Goal: Find specific page/section: Find specific page/section

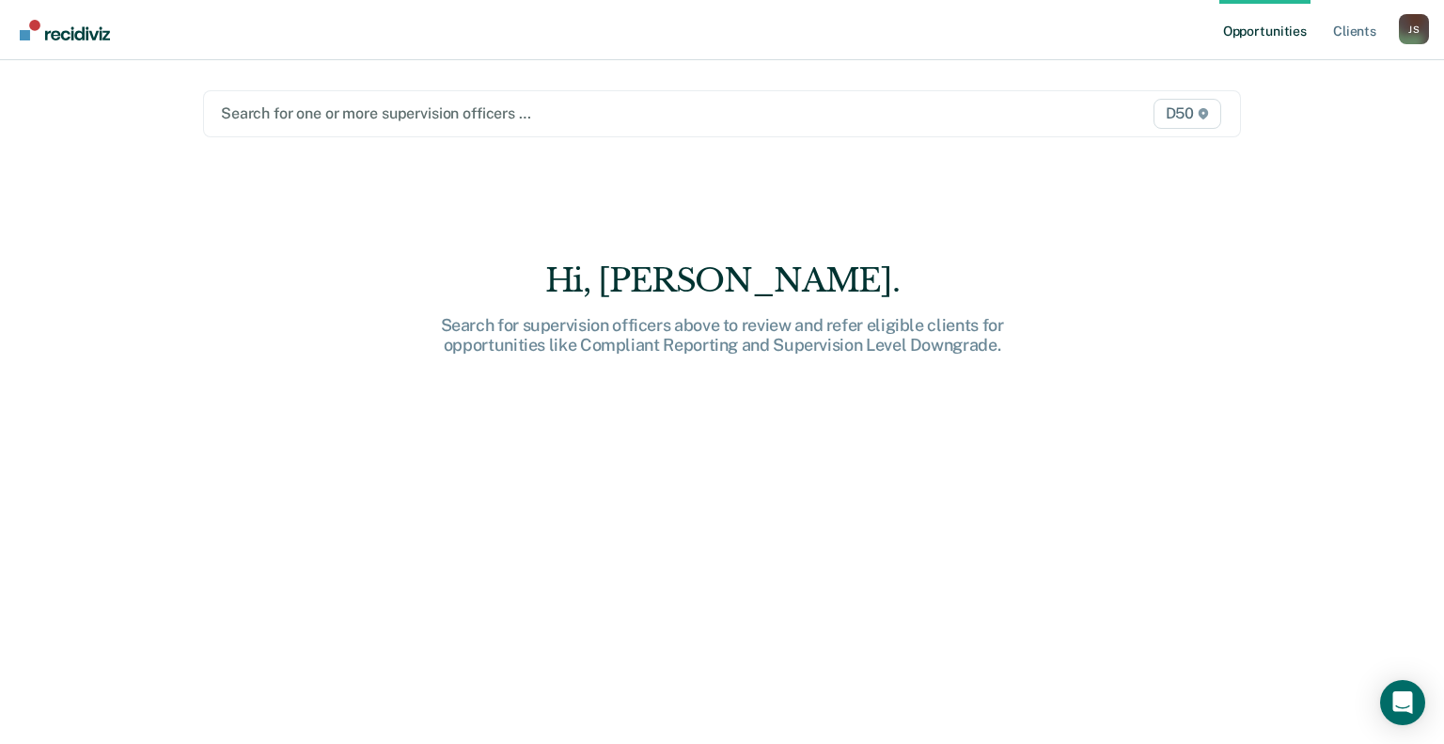
click at [350, 127] on div "Search for one or more supervision officers … D50" at bounding box center [722, 113] width 1038 height 47
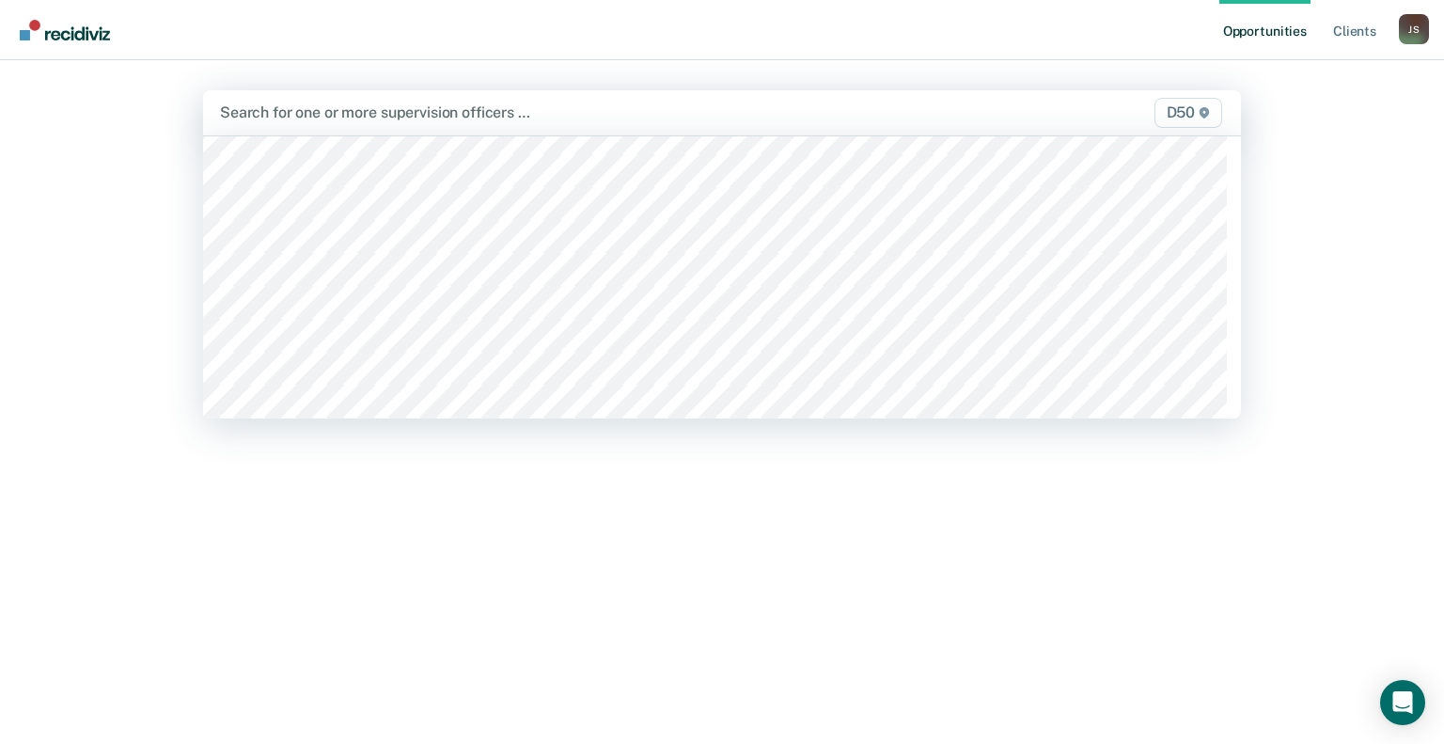
scroll to position [564, 0]
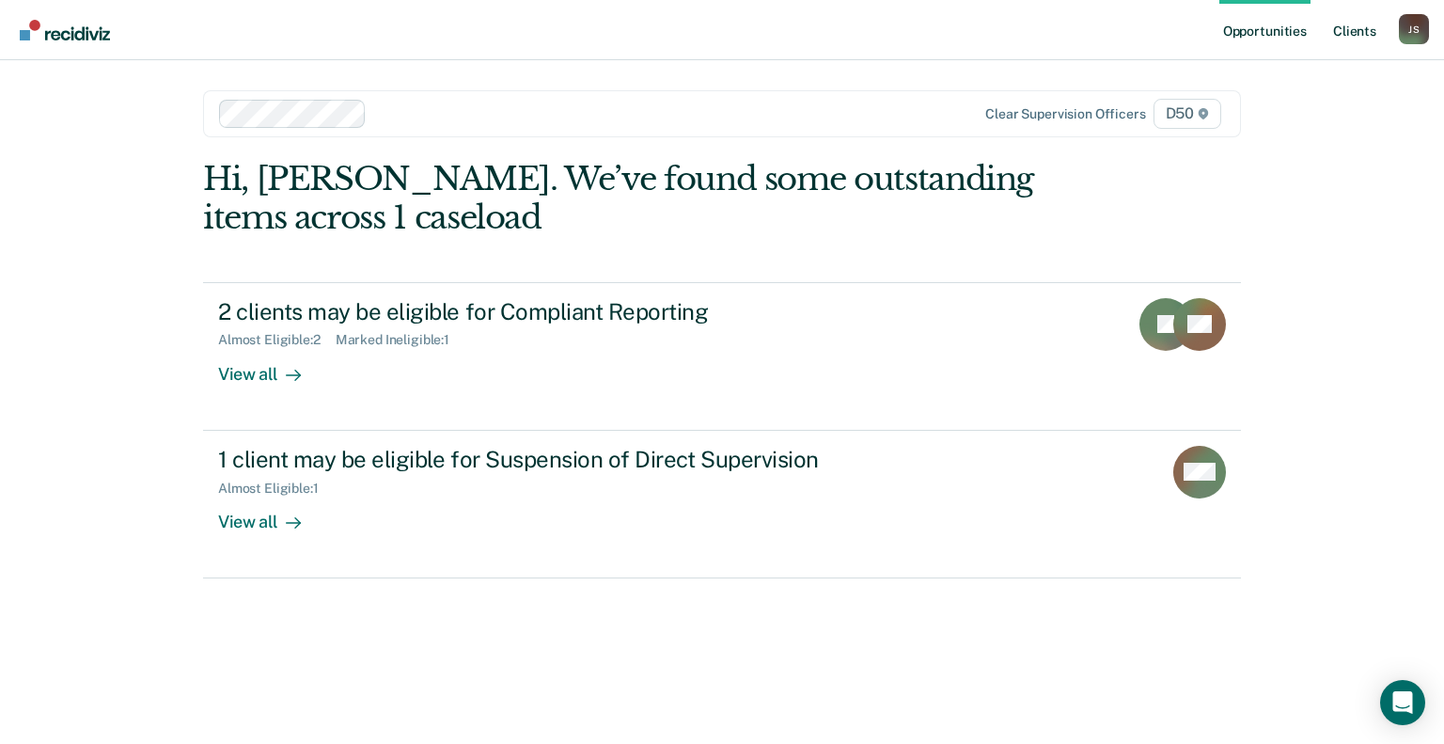
click at [1354, 33] on link "Client s" at bounding box center [1354, 30] width 51 height 60
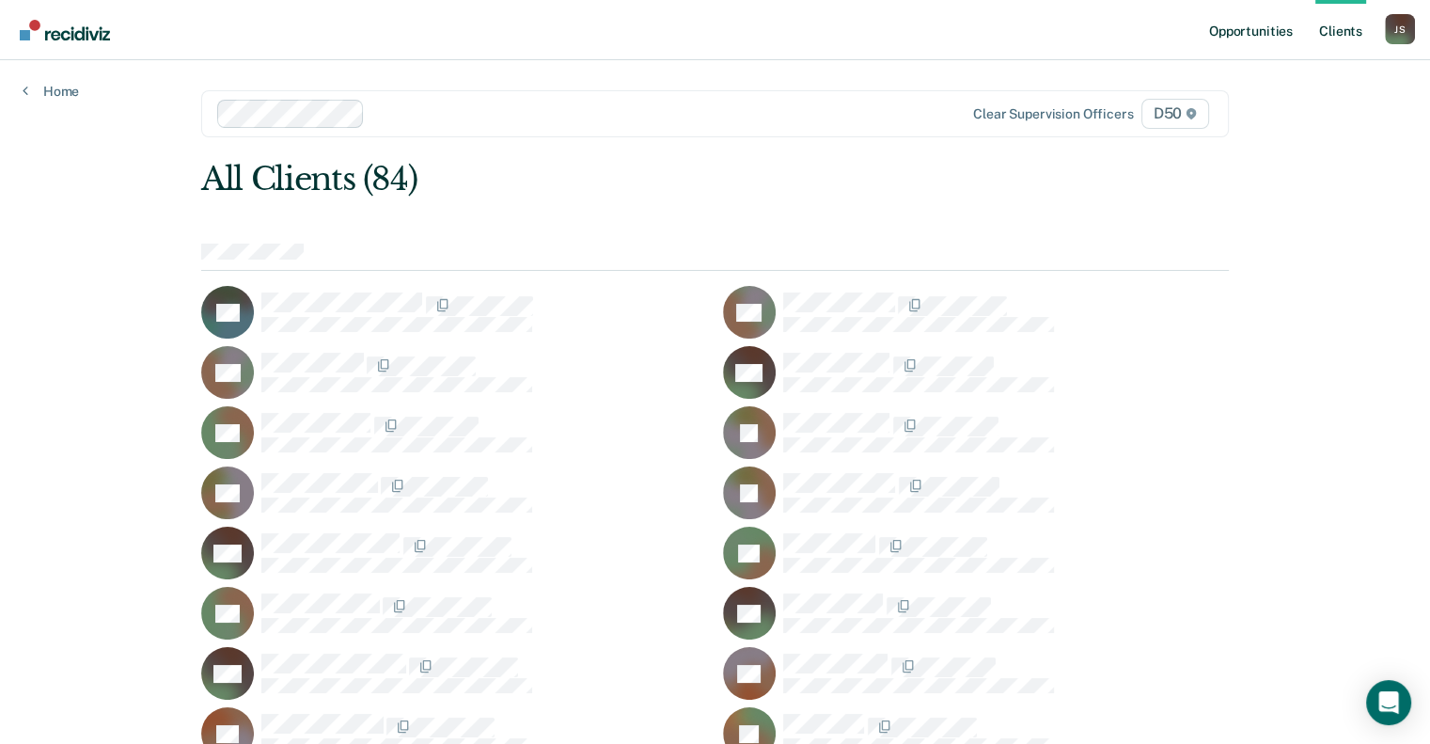
click at [1240, 34] on link "Opportunities" at bounding box center [1250, 30] width 91 height 60
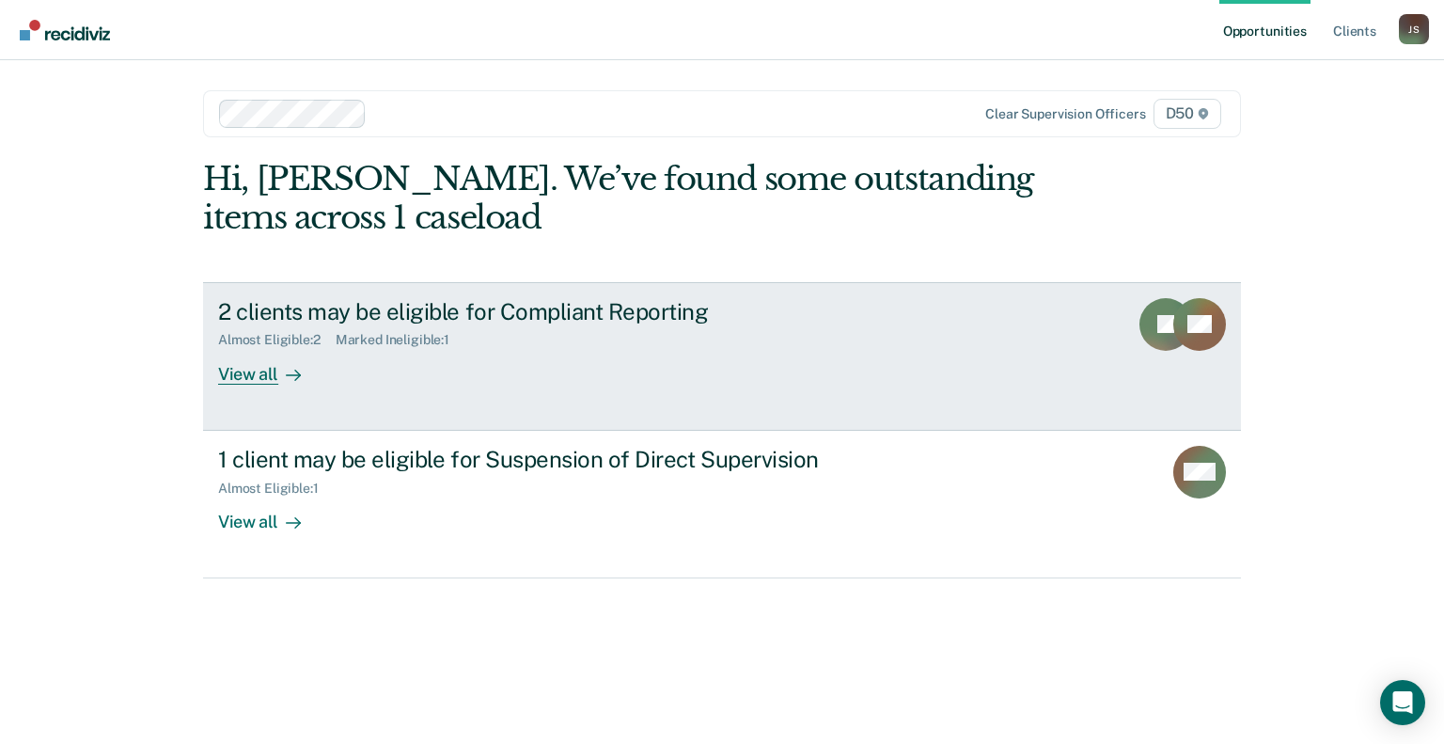
click at [275, 382] on div "View all" at bounding box center [270, 366] width 105 height 37
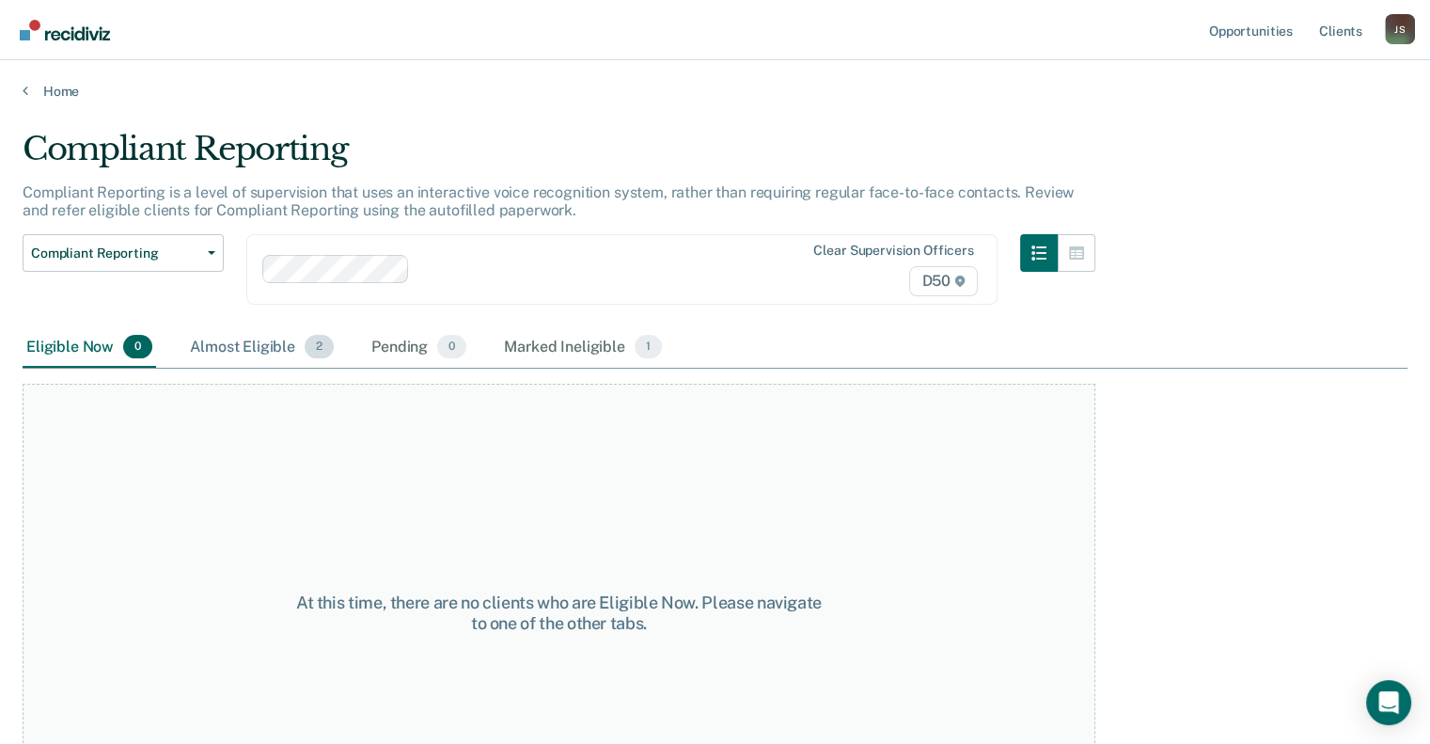
click at [260, 353] on div "Almost Eligible 2" at bounding box center [261, 347] width 151 height 41
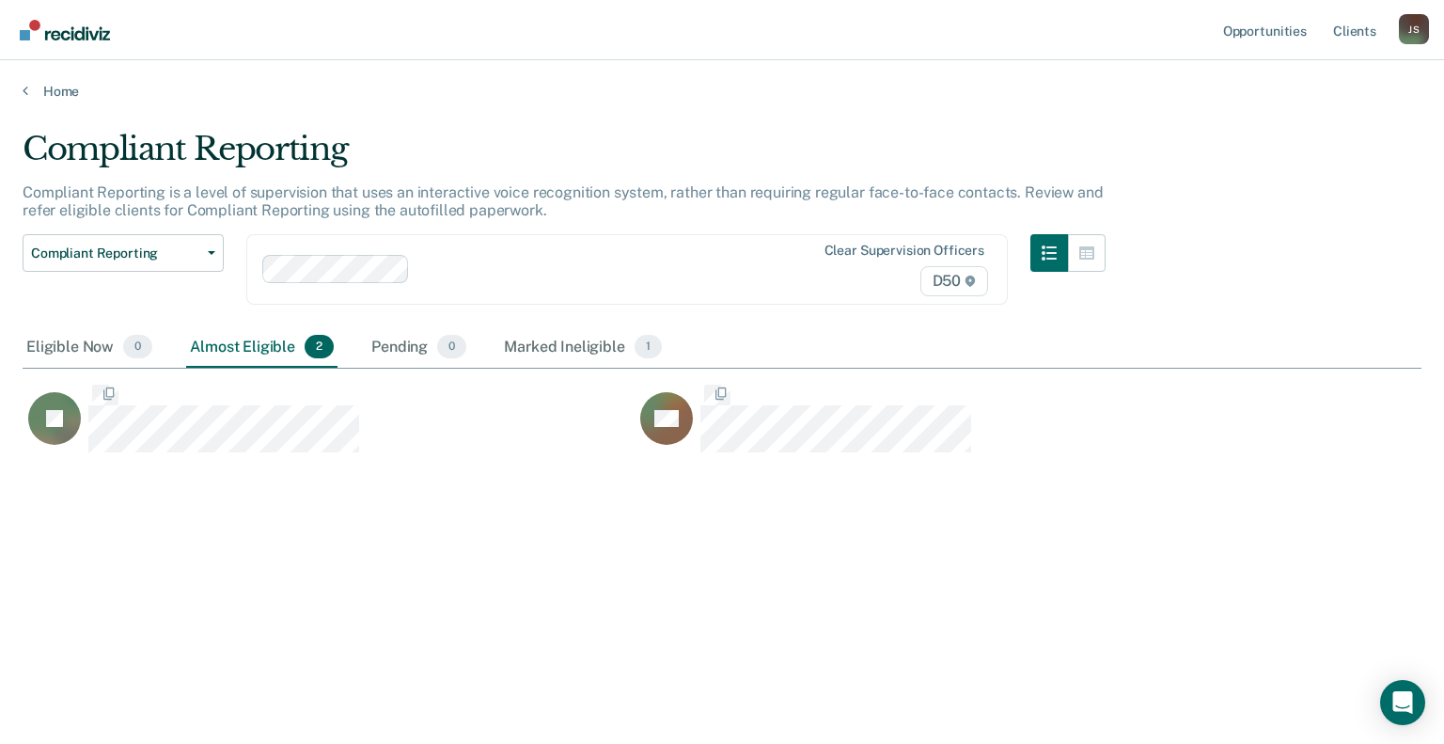
scroll to position [459, 1384]
click at [71, 345] on div "Eligible Now 0" at bounding box center [90, 347] width 134 height 41
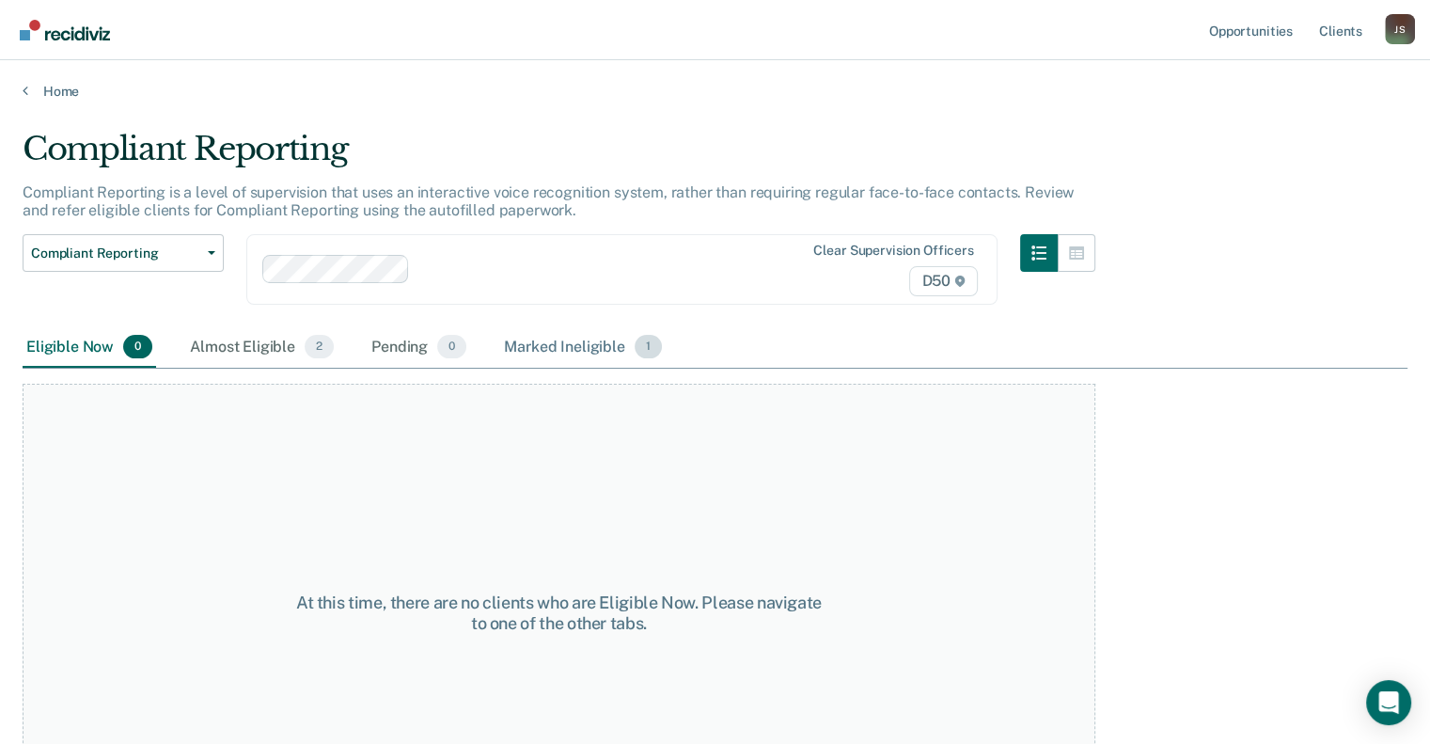
click at [536, 338] on div "Marked Ineligible 1" at bounding box center [582, 347] width 165 height 41
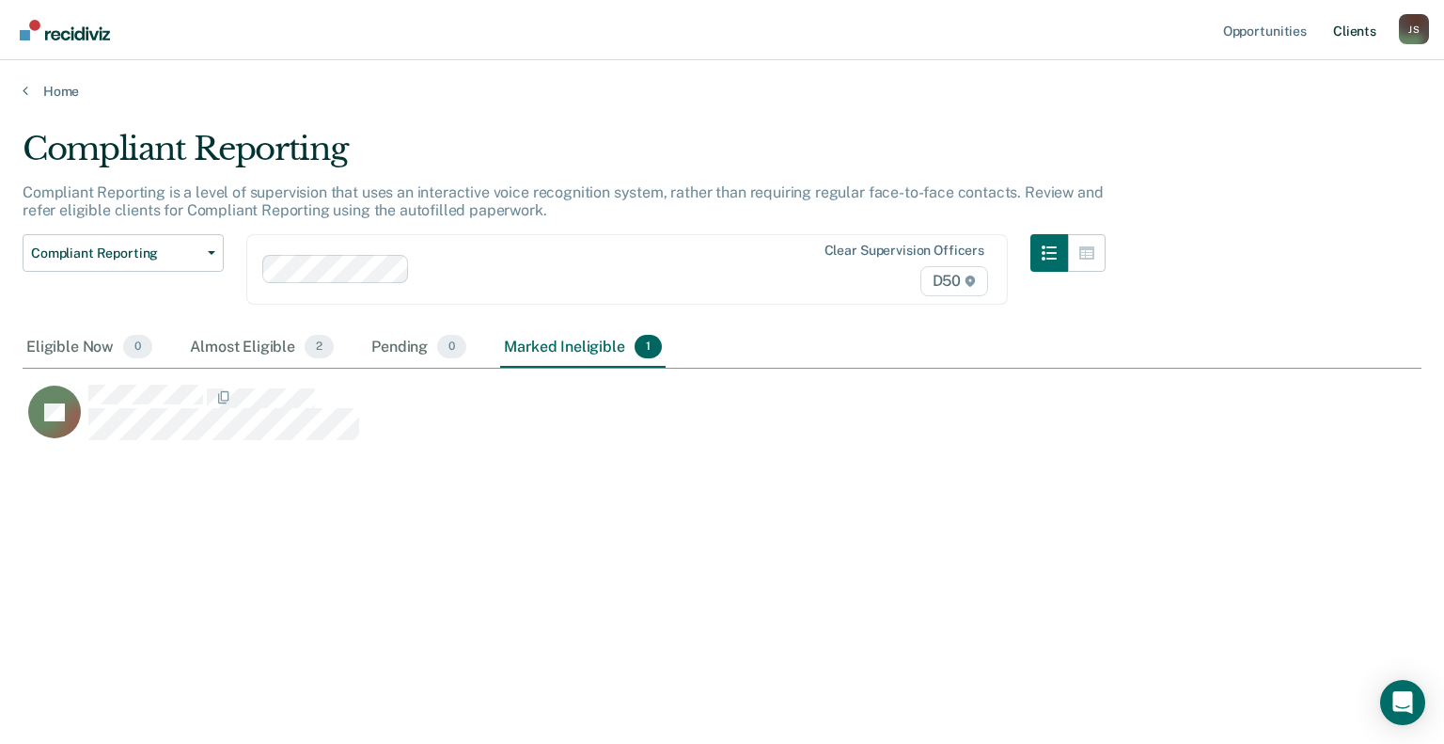
click at [1362, 28] on link "Client s" at bounding box center [1354, 30] width 51 height 60
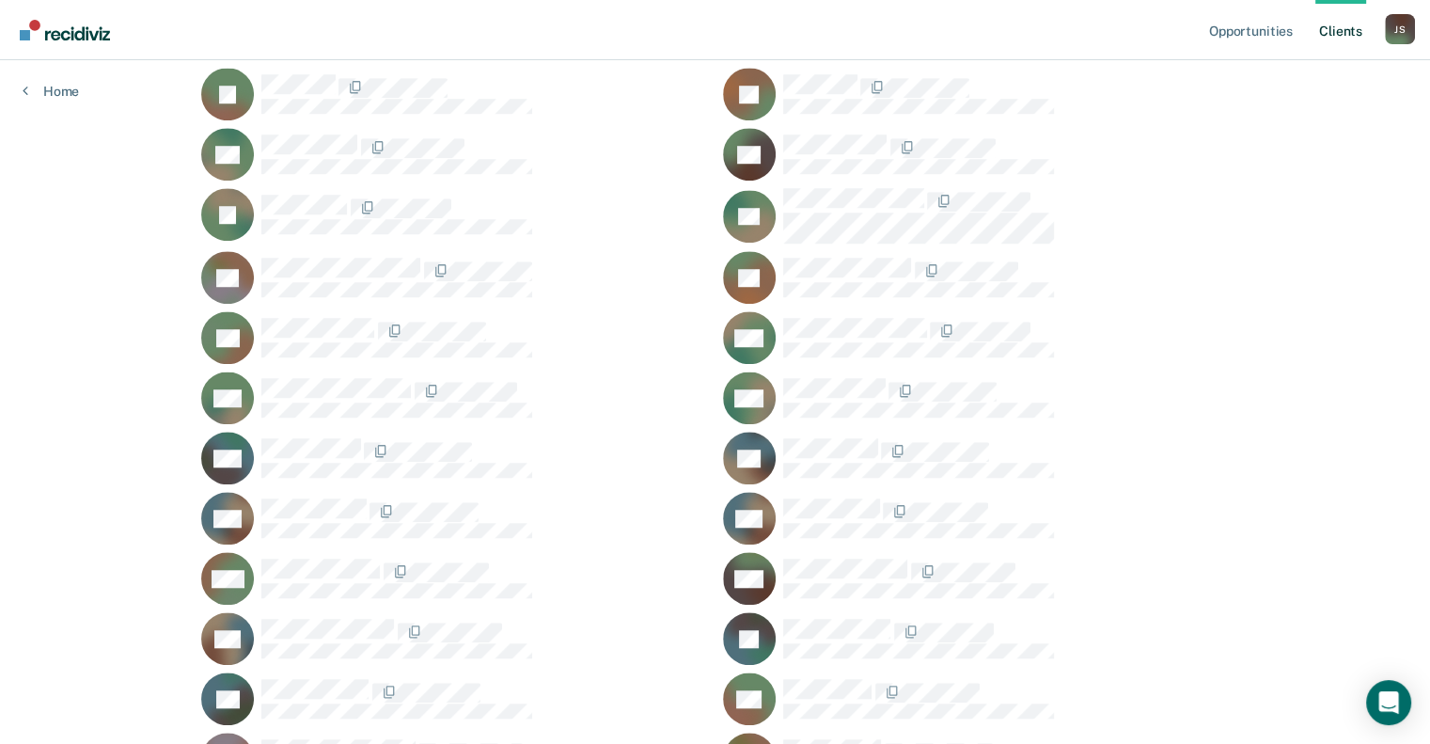
scroll to position [1598, 0]
